Goal: Task Accomplishment & Management: Use online tool/utility

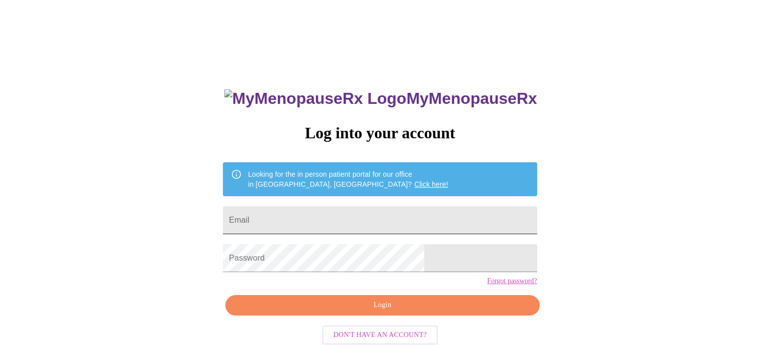
click at [338, 223] on input "Email" at bounding box center [380, 220] width 314 height 28
type input "[EMAIL_ADDRESS][DOMAIN_NAME]"
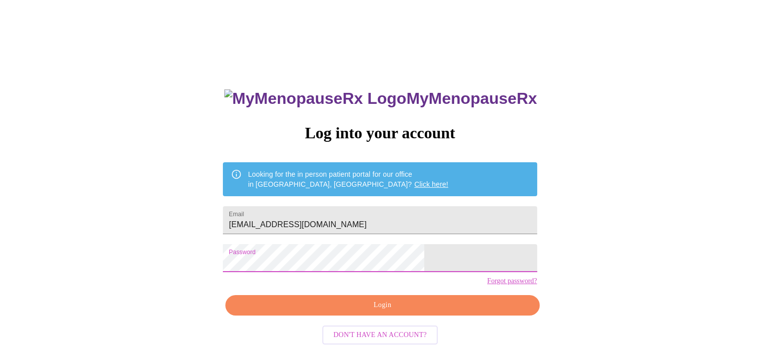
click at [355, 312] on span "Login" at bounding box center [382, 305] width 291 height 12
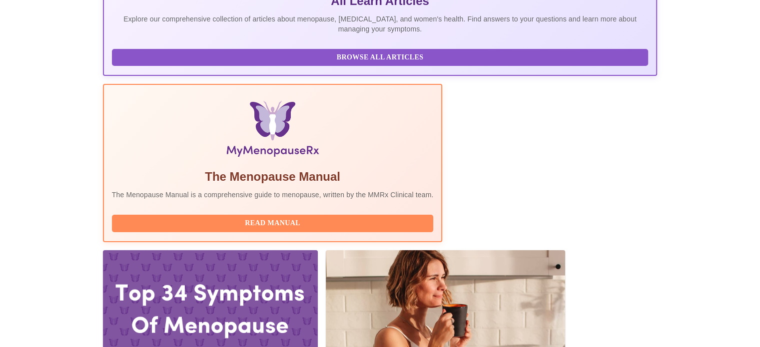
scroll to position [250, 0]
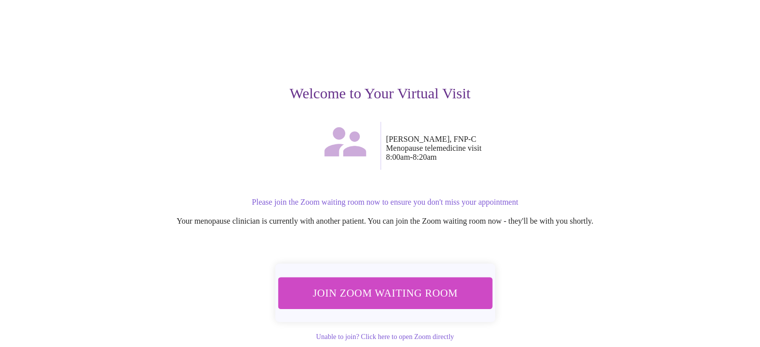
scroll to position [50, 0]
click at [407, 293] on span "Join Zoom Waiting Room" at bounding box center [385, 292] width 188 height 18
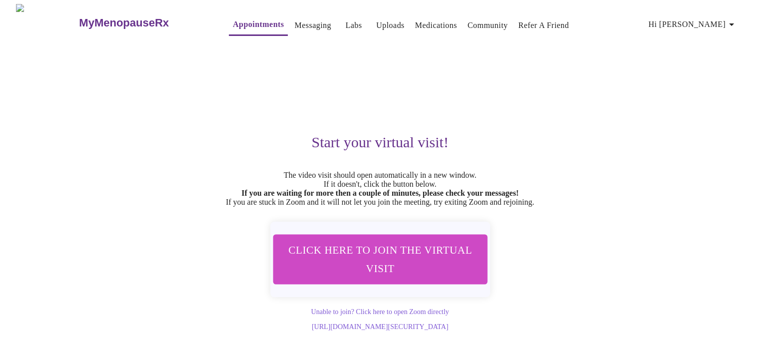
scroll to position [8, 0]
